Goal: Task Accomplishment & Management: Use online tool/utility

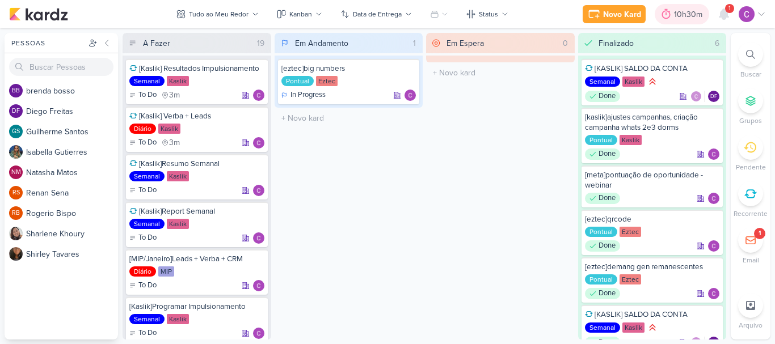
click at [687, 13] on div "10h30m" at bounding box center [690, 15] width 32 height 12
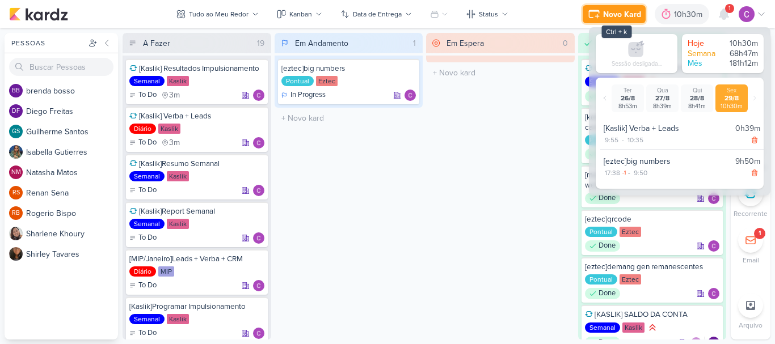
click at [600, 7] on icon at bounding box center [594, 14] width 14 height 14
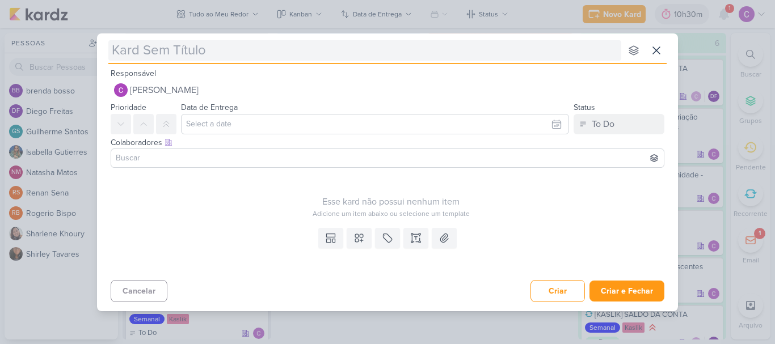
click at [269, 53] on input "text" at bounding box center [364, 50] width 513 height 20
type input "e"
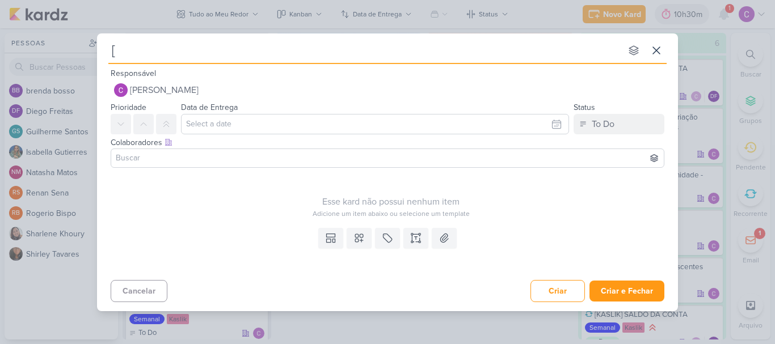
type input "[e"
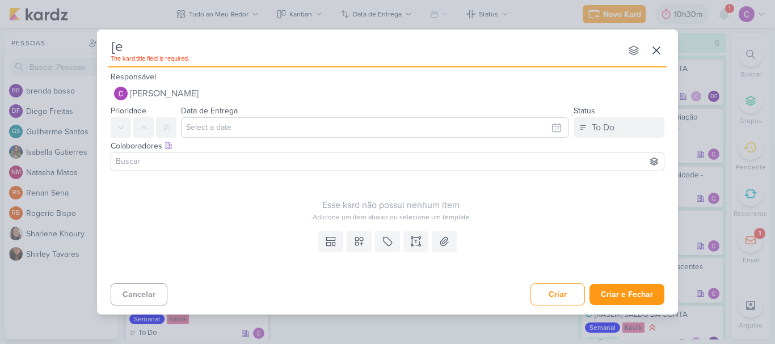
type input "[ez"
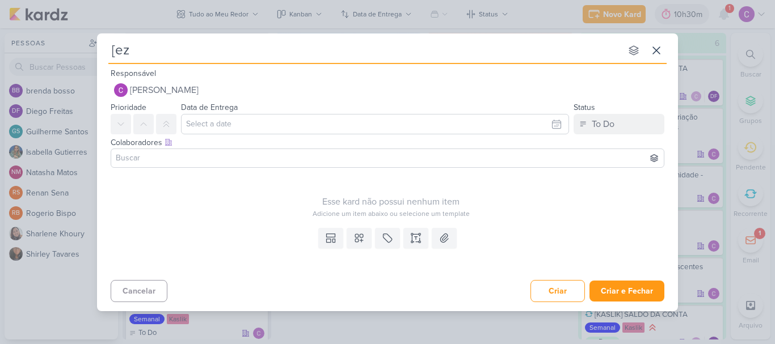
type input "[ezt"
type input "[eztec"
type input "[eztec]re"
type input "[eztec][MEDICAL_DATA]"
type input "[eztec]relat"
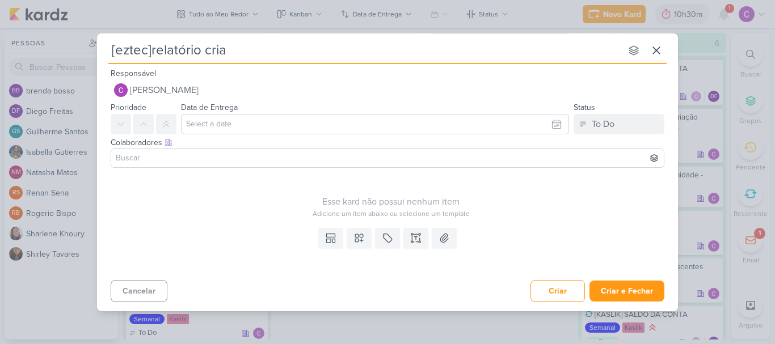
type input "[eztec]relatório criaç"
type input "[eztec]relatório criação q"
type input "[eztec]relatório criação qr"
type input "[eztec]relatório criação qrs"
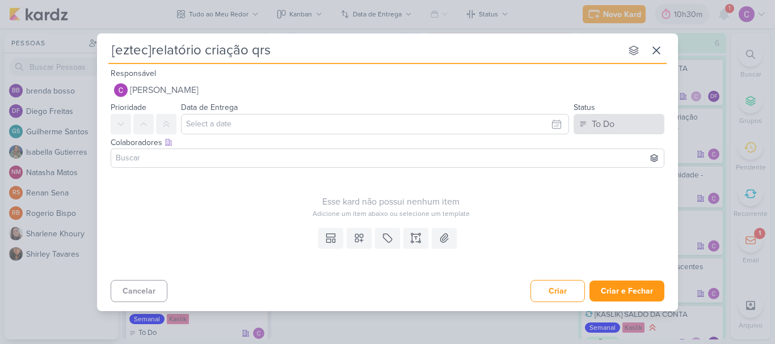
click at [613, 133] on div "Responsável [PERSON_NAME] Nenhum contato encontrado create new contact Novo Con…" at bounding box center [387, 185] width 581 height 238
click at [614, 132] on button "To Do" at bounding box center [618, 124] width 91 height 20
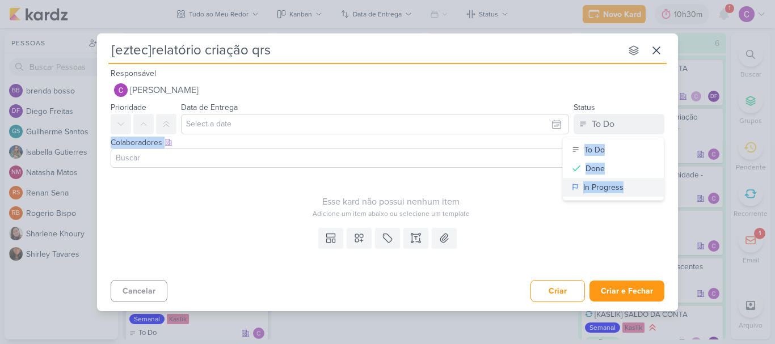
click at [598, 183] on div "In Progress" at bounding box center [603, 187] width 40 height 12
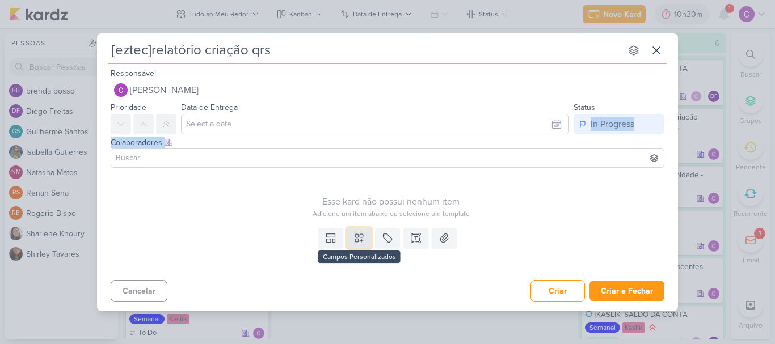
click at [359, 238] on icon at bounding box center [358, 237] width 11 height 11
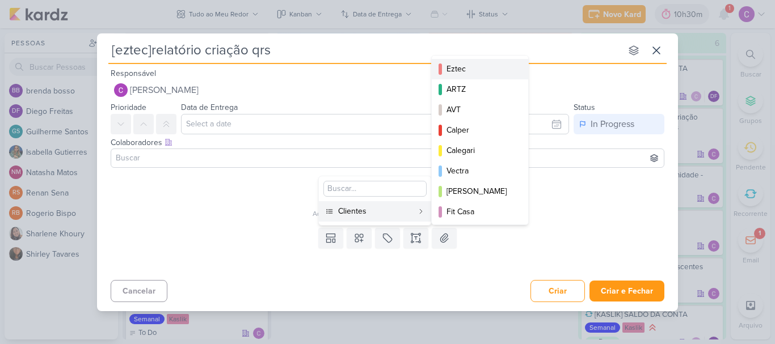
click at [466, 71] on div "Eztec" at bounding box center [480, 69] width 68 height 12
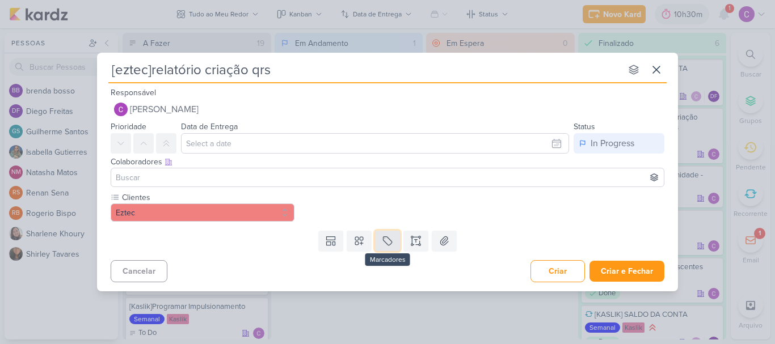
click at [387, 239] on icon at bounding box center [387, 240] width 11 height 11
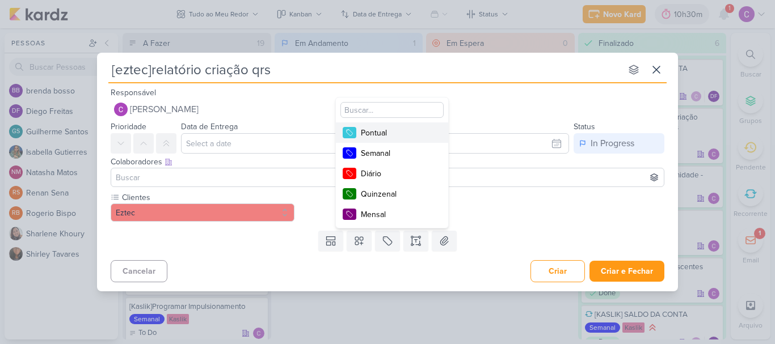
click at [396, 129] on div "Pontual" at bounding box center [398, 133] width 74 height 12
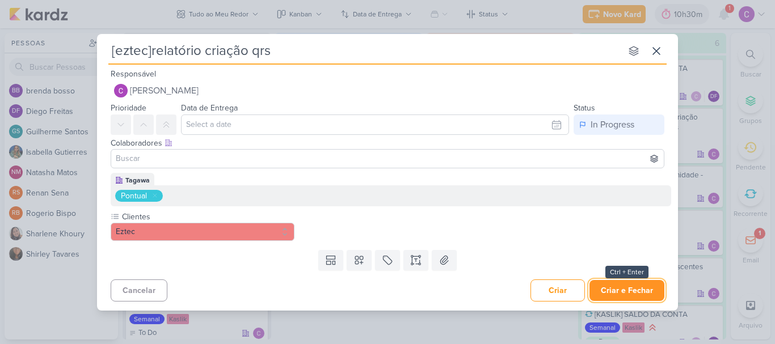
click at [644, 286] on button "Criar e Fechar" at bounding box center [626, 290] width 75 height 21
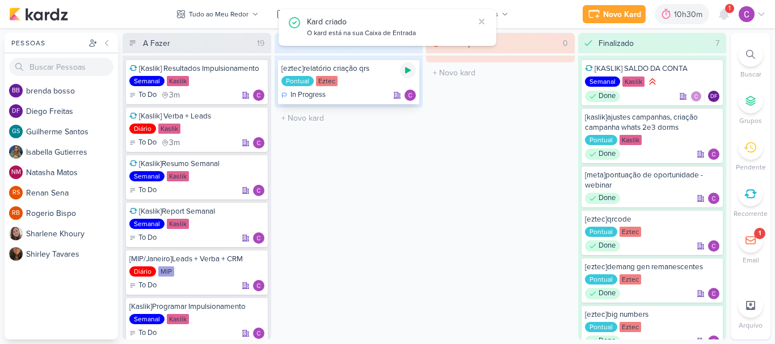
click at [409, 71] on icon at bounding box center [408, 70] width 6 height 6
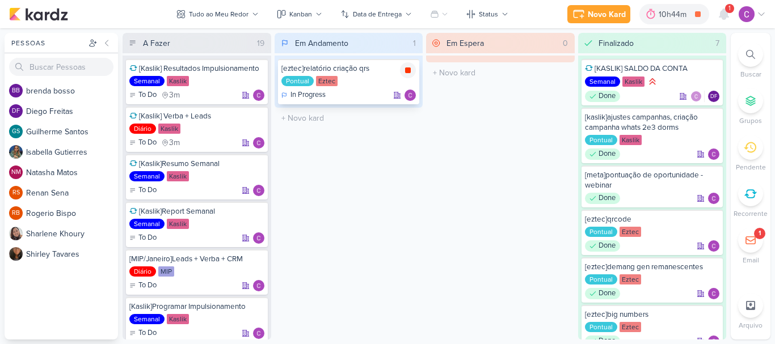
click at [409, 72] on icon at bounding box center [408, 70] width 6 height 6
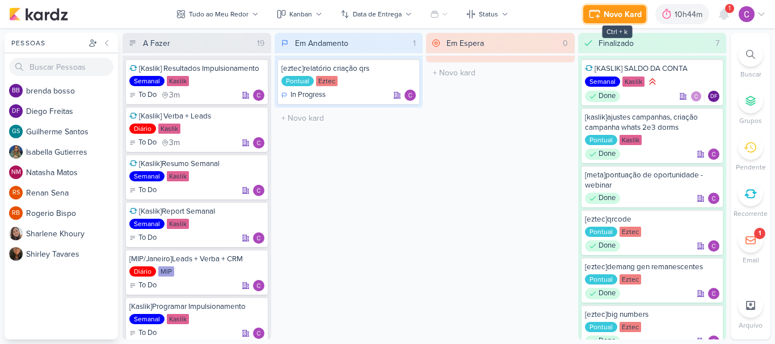
click at [616, 15] on div "Novo Kard" at bounding box center [622, 15] width 38 height 12
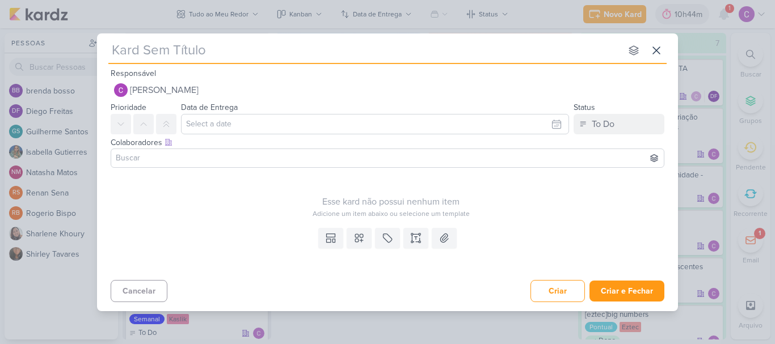
type input "["
type input "[mip"
type input "[mip/"
type input "[mip/janeiro"
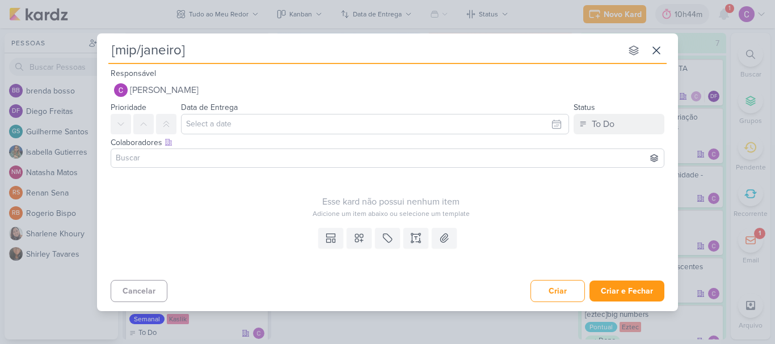
type input "[mip/janeiro]["
type input "[mip/janeiro]aj"
type input "[mip/janeiro]ajuste de loc"
type input "[mip/janeiro]ajuste de localização"
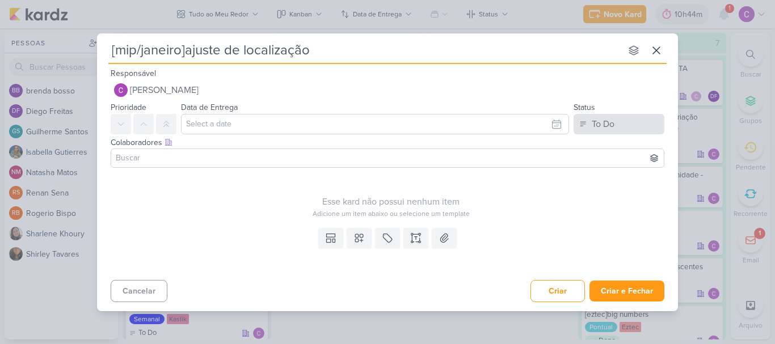
type input "[mip/janeiro]ajuste de localização"
click at [593, 122] on div "To Do" at bounding box center [602, 124] width 23 height 14
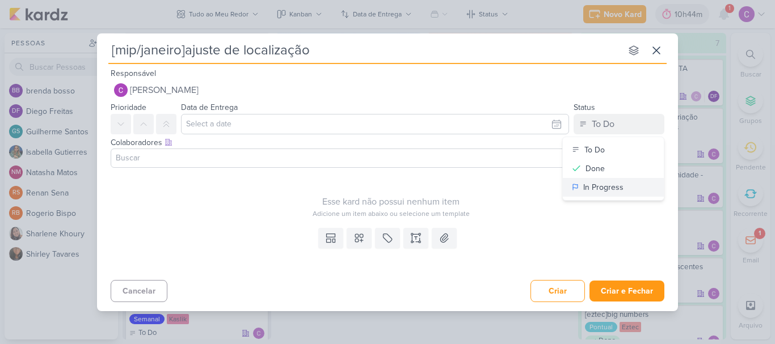
click at [604, 188] on div "In Progress" at bounding box center [603, 187] width 40 height 12
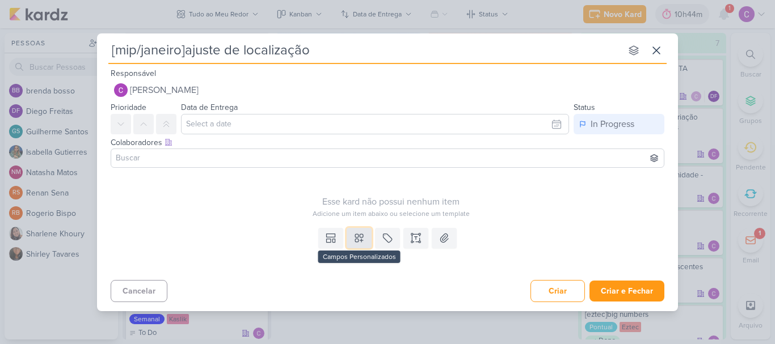
click at [357, 239] on icon at bounding box center [359, 238] width 8 height 8
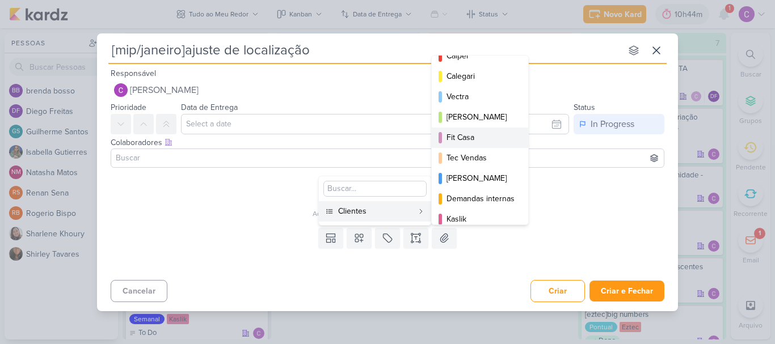
scroll to position [164, 0]
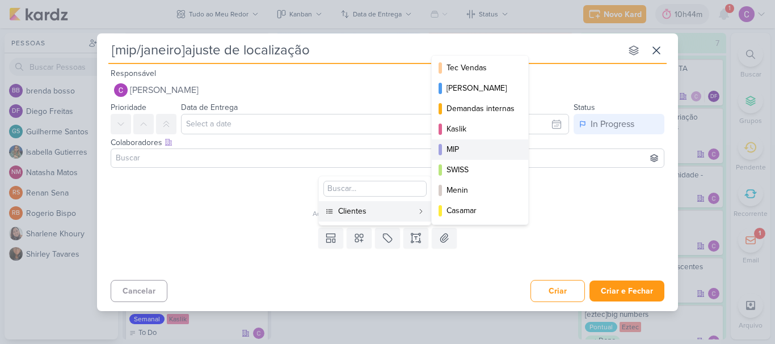
click at [462, 146] on div "MIP" at bounding box center [480, 149] width 68 height 12
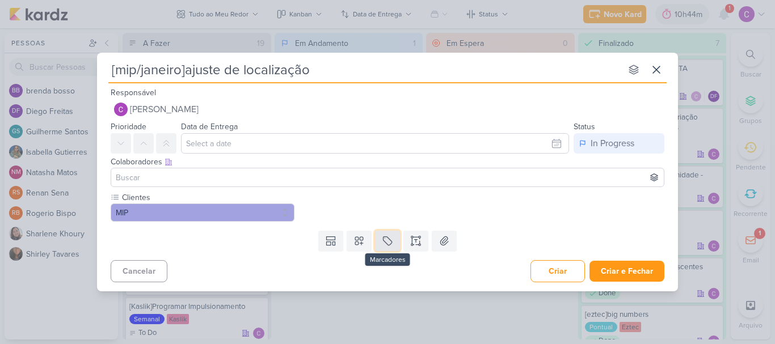
click at [391, 239] on icon at bounding box center [387, 240] width 11 height 11
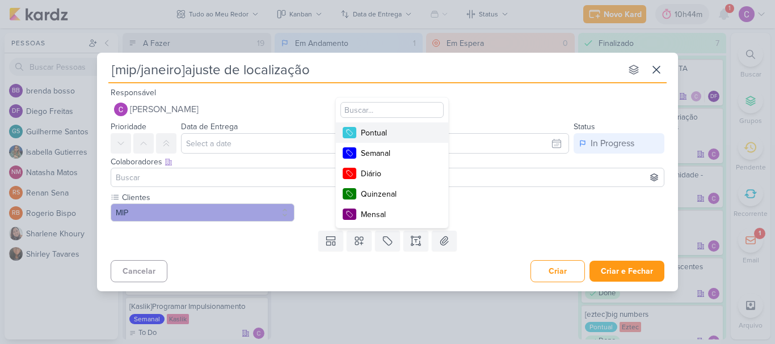
click at [387, 127] on div "Pontual" at bounding box center [398, 133] width 74 height 12
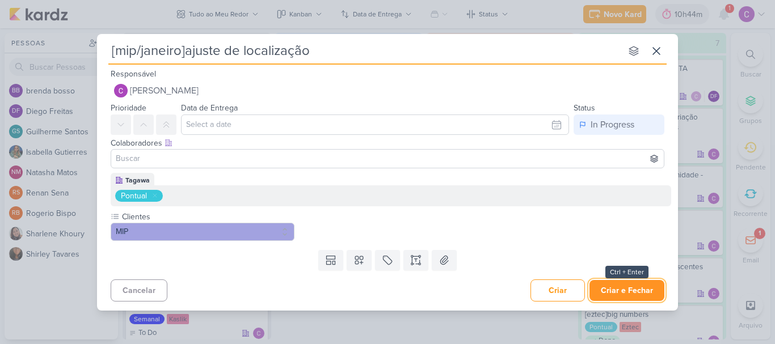
click at [640, 285] on button "Criar e Fechar" at bounding box center [626, 290] width 75 height 21
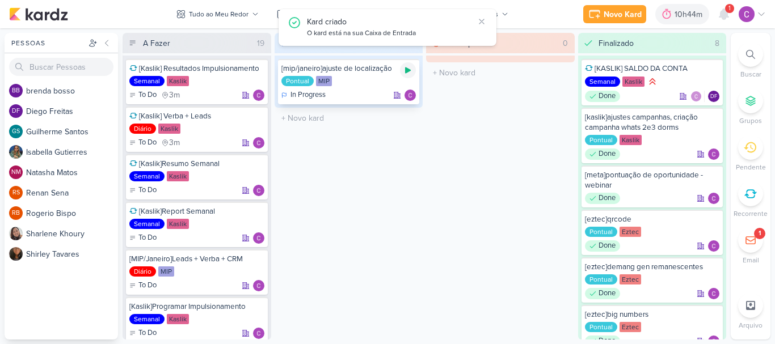
click at [408, 71] on icon at bounding box center [408, 70] width 6 height 6
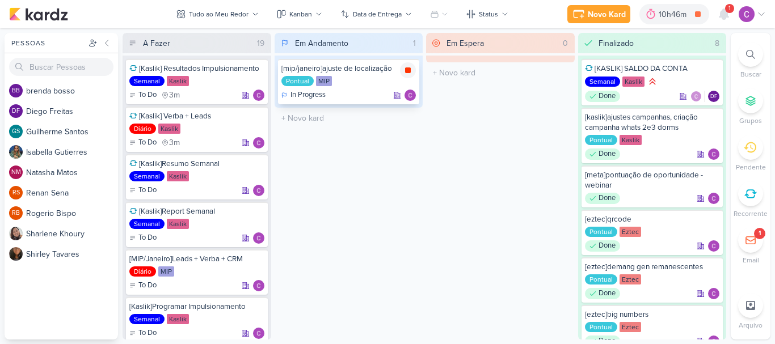
click at [409, 70] on icon at bounding box center [408, 70] width 6 height 6
click at [679, 10] on div "10h46m" at bounding box center [689, 15] width 31 height 12
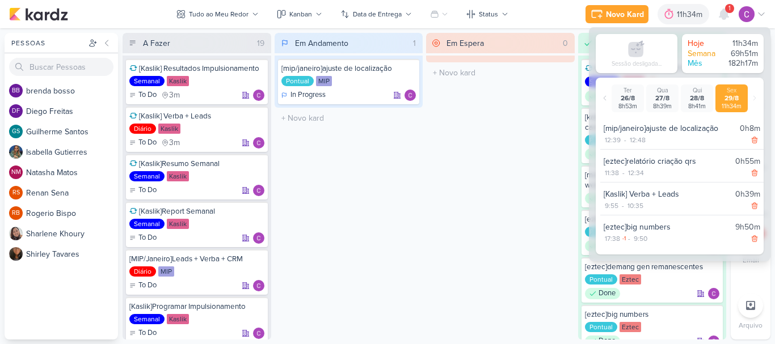
click at [409, 200] on div "Em Andamento 1 [mip/janeiro]ajuste de localização Pontual MIP In Progress" at bounding box center [348, 186] width 149 height 307
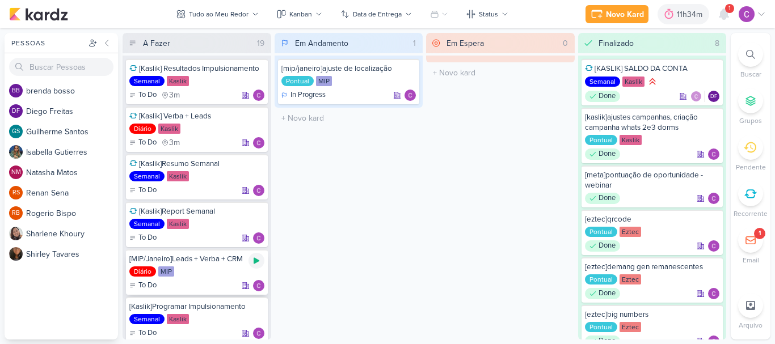
click at [256, 262] on icon at bounding box center [256, 261] width 6 height 6
click at [720, 13] on icon at bounding box center [723, 14] width 9 height 10
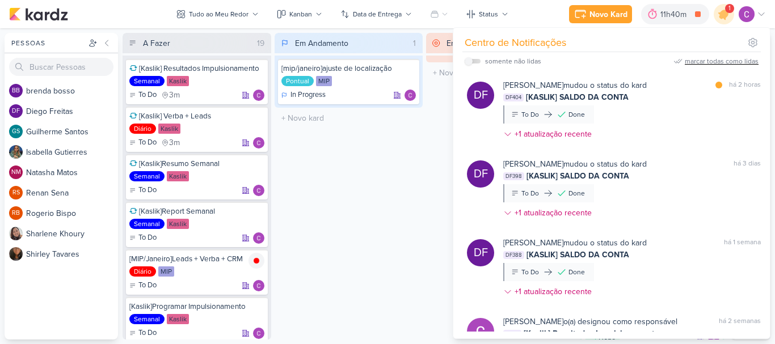
click at [730, 63] on div "marcar todas como lidas" at bounding box center [721, 61] width 74 height 10
click at [720, 15] on icon at bounding box center [724, 14] width 14 height 14
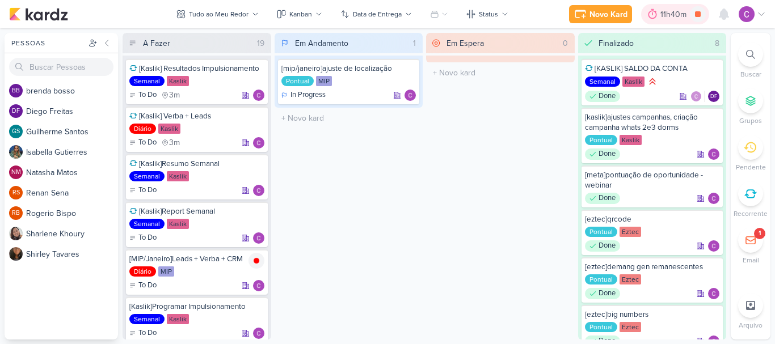
click at [674, 11] on div "11h40m" at bounding box center [674, 15] width 29 height 12
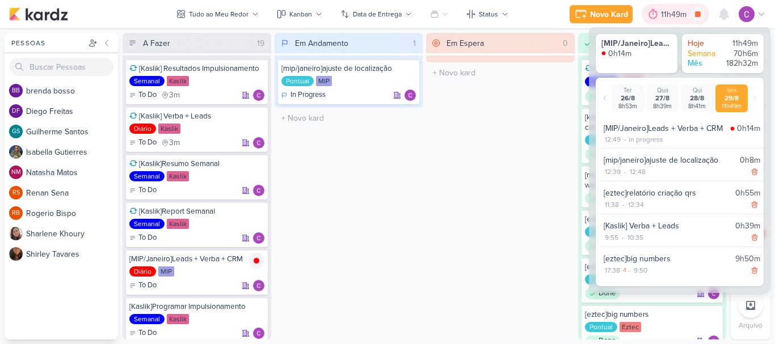
click at [674, 12] on div "11h49m" at bounding box center [675, 15] width 29 height 12
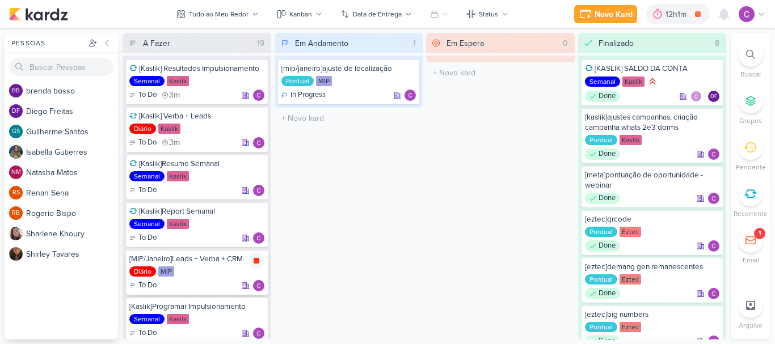
click at [256, 257] on icon at bounding box center [256, 260] width 9 height 9
click at [679, 15] on icon at bounding box center [672, 14] width 11 height 11
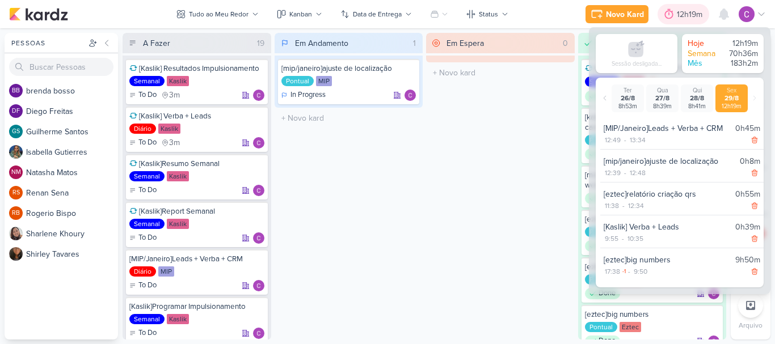
click at [679, 15] on div "12h19m" at bounding box center [690, 15] width 29 height 12
